Goal: Navigation & Orientation: Find specific page/section

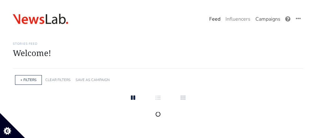
click at [256, 19] on link "Campaigns" at bounding box center [268, 19] width 30 height 13
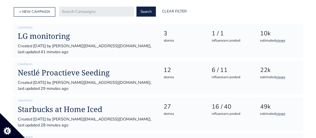
scroll to position [69, 0]
click at [52, 38] on h1 "LG monitoring" at bounding box center [86, 36] width 136 height 9
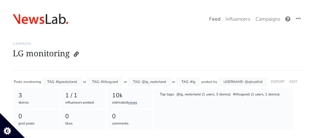
click at [213, 18] on link "Feed" at bounding box center [215, 19] width 16 height 13
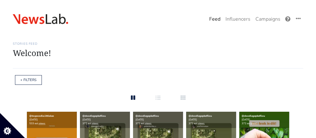
click at [36, 27] on div "One Campaign Feed Influencers Campaigns" at bounding box center [158, 14] width 316 height 28
click at [38, 23] on img at bounding box center [40, 19] width 55 height 11
